Goal: Transaction & Acquisition: Purchase product/service

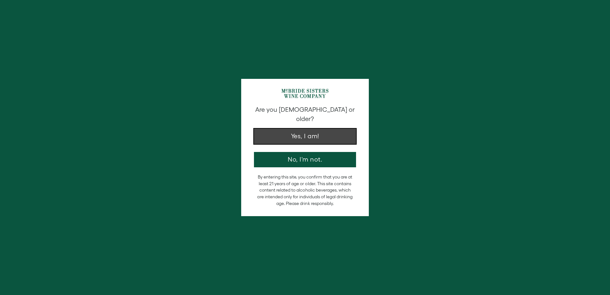
click at [306, 129] on button "Yes, I am!" at bounding box center [305, 136] width 102 height 15
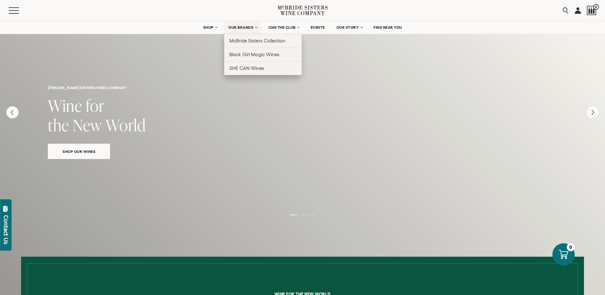
click at [246, 27] on span "OUR BRANDS" at bounding box center [240, 27] width 25 height 4
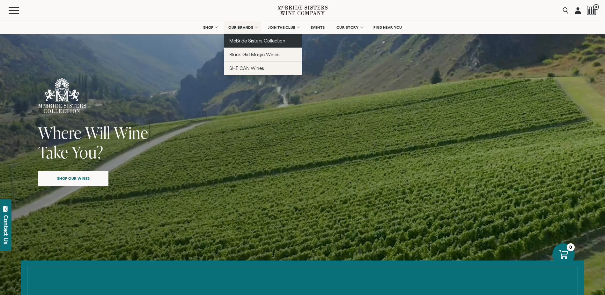
click at [252, 39] on span "McBride Sisters Collection" at bounding box center [257, 40] width 56 height 5
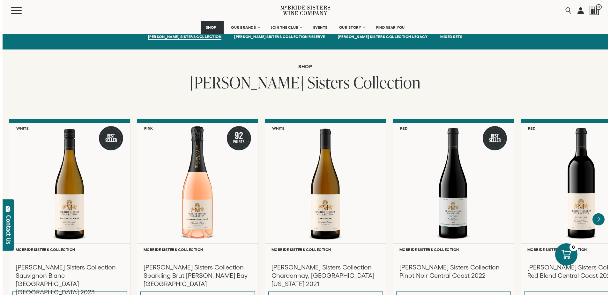
scroll to position [479, 0]
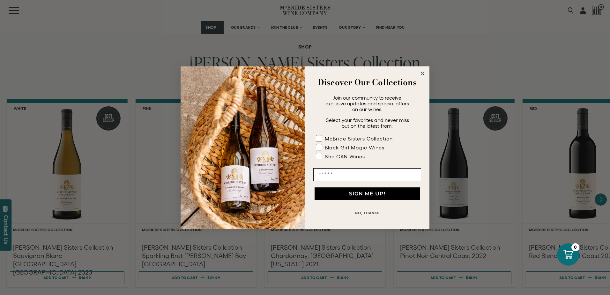
click at [422, 73] on icon "Close dialog" at bounding box center [422, 73] width 3 height 3
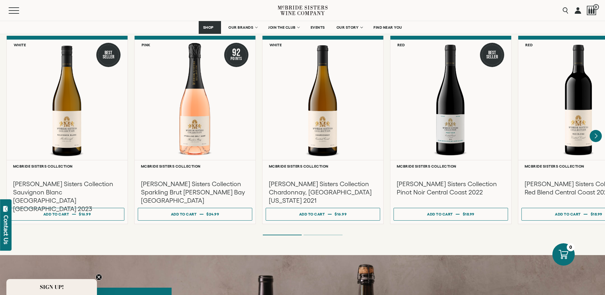
scroll to position [542, 0]
